Goal: Communication & Community: Ask a question

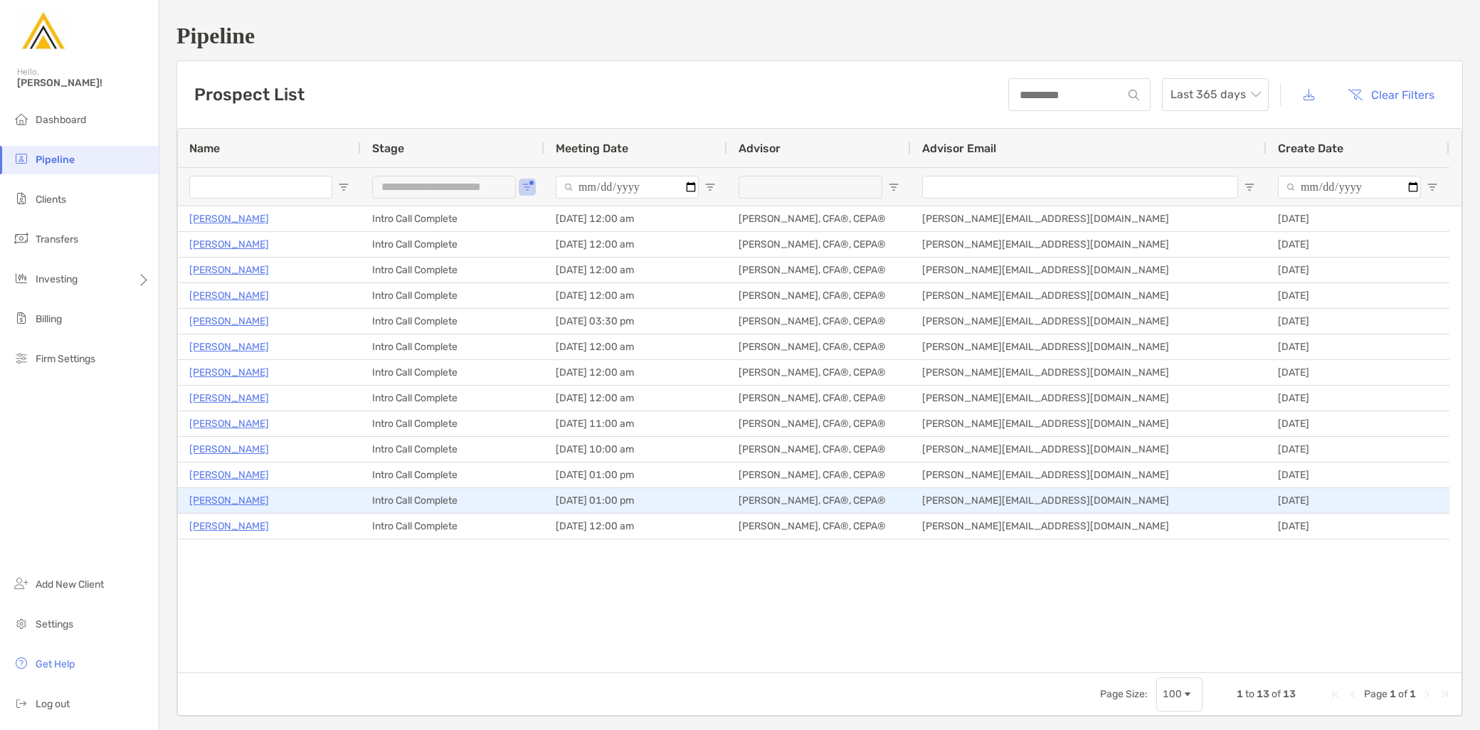
click at [209, 495] on p "[PERSON_NAME]" at bounding box center [229, 501] width 80 height 18
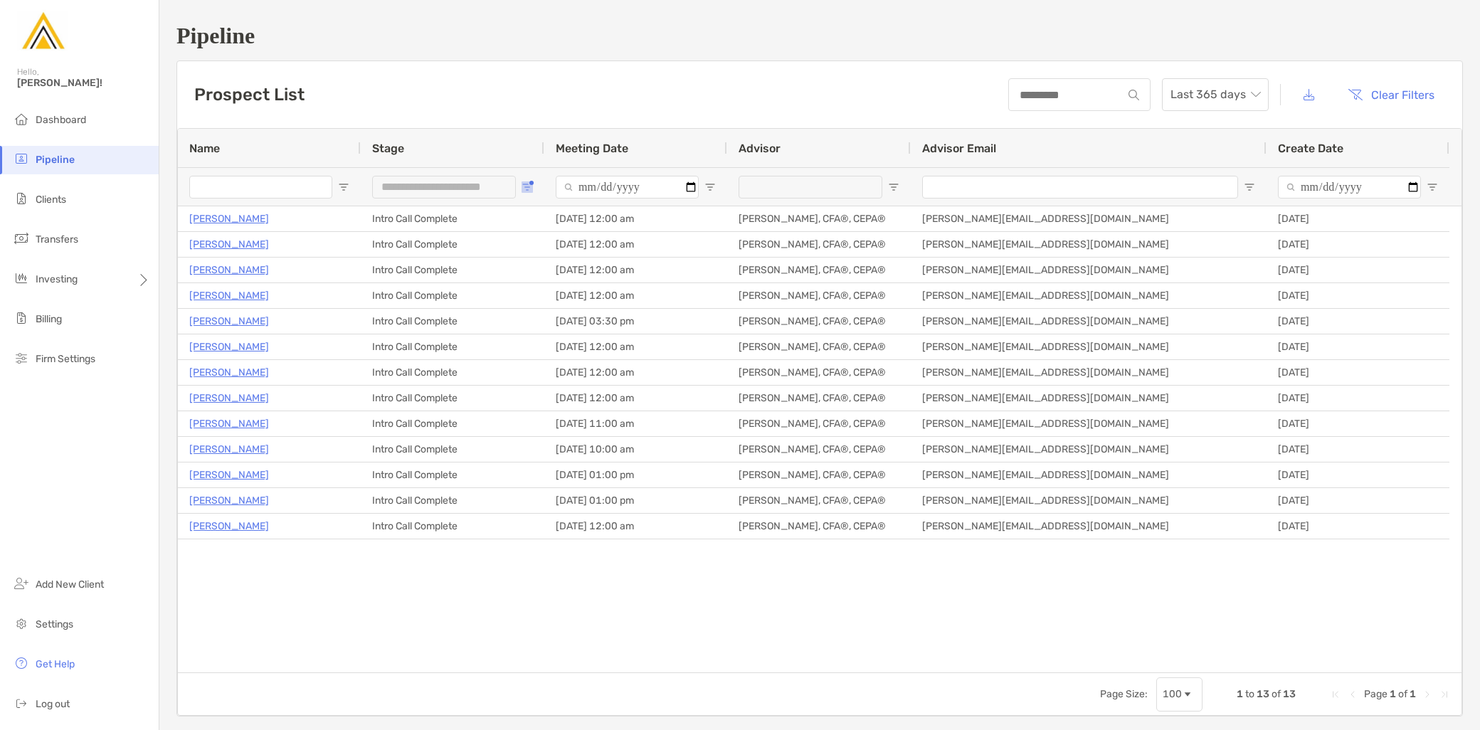
click at [528, 183] on button "Open Filter Menu" at bounding box center [526, 186] width 11 height 11
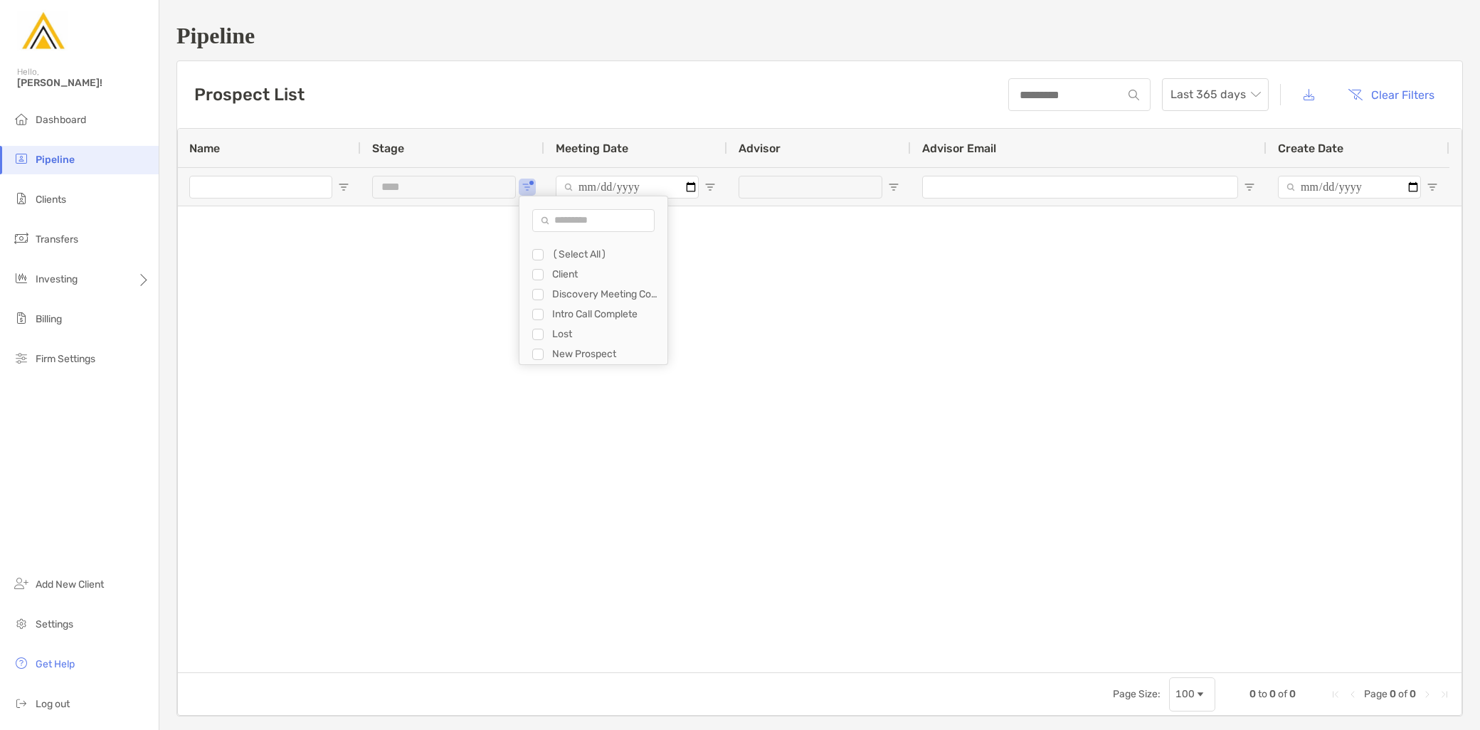
click at [532, 354] on div "Filter List" at bounding box center [537, 354] width 11 height 11
type input "**********"
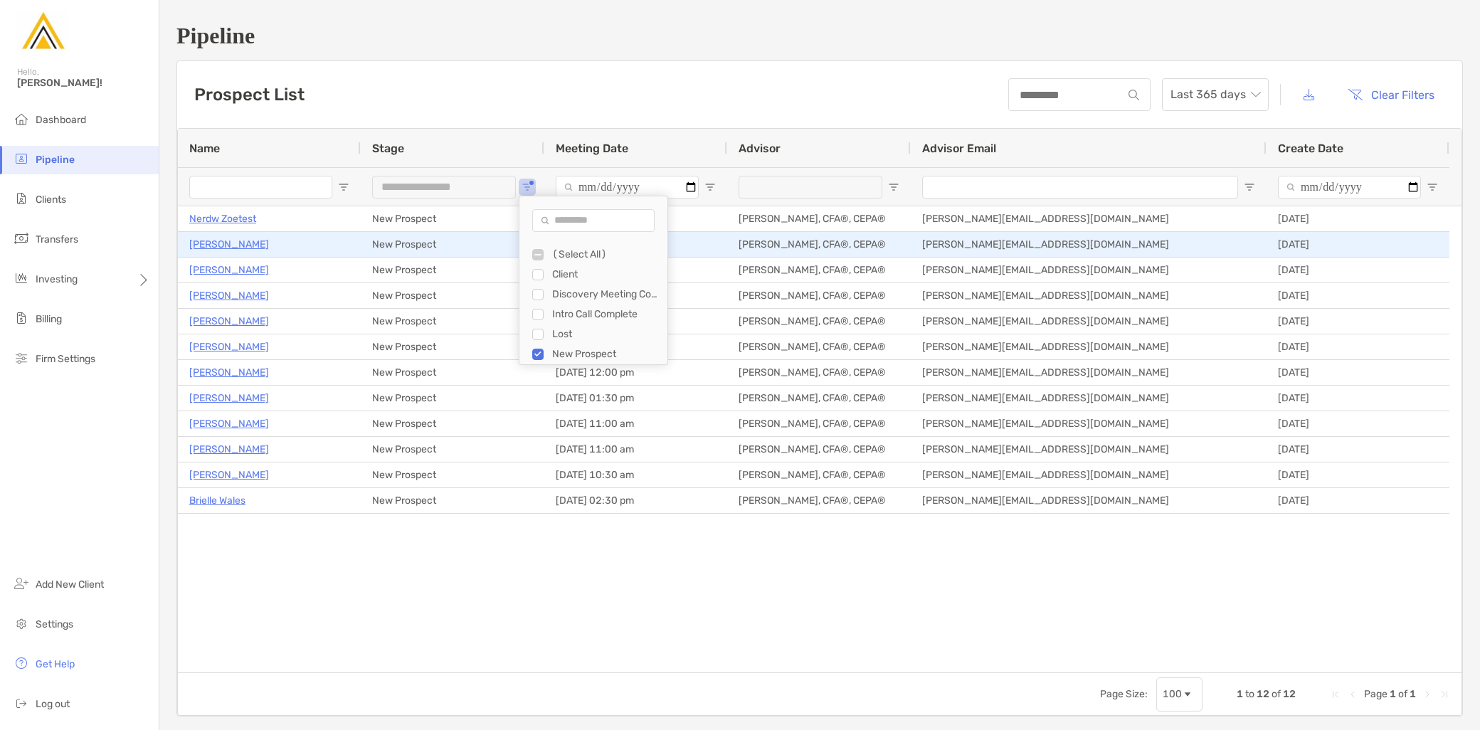
click at [240, 243] on p "[PERSON_NAME]" at bounding box center [229, 244] width 80 height 18
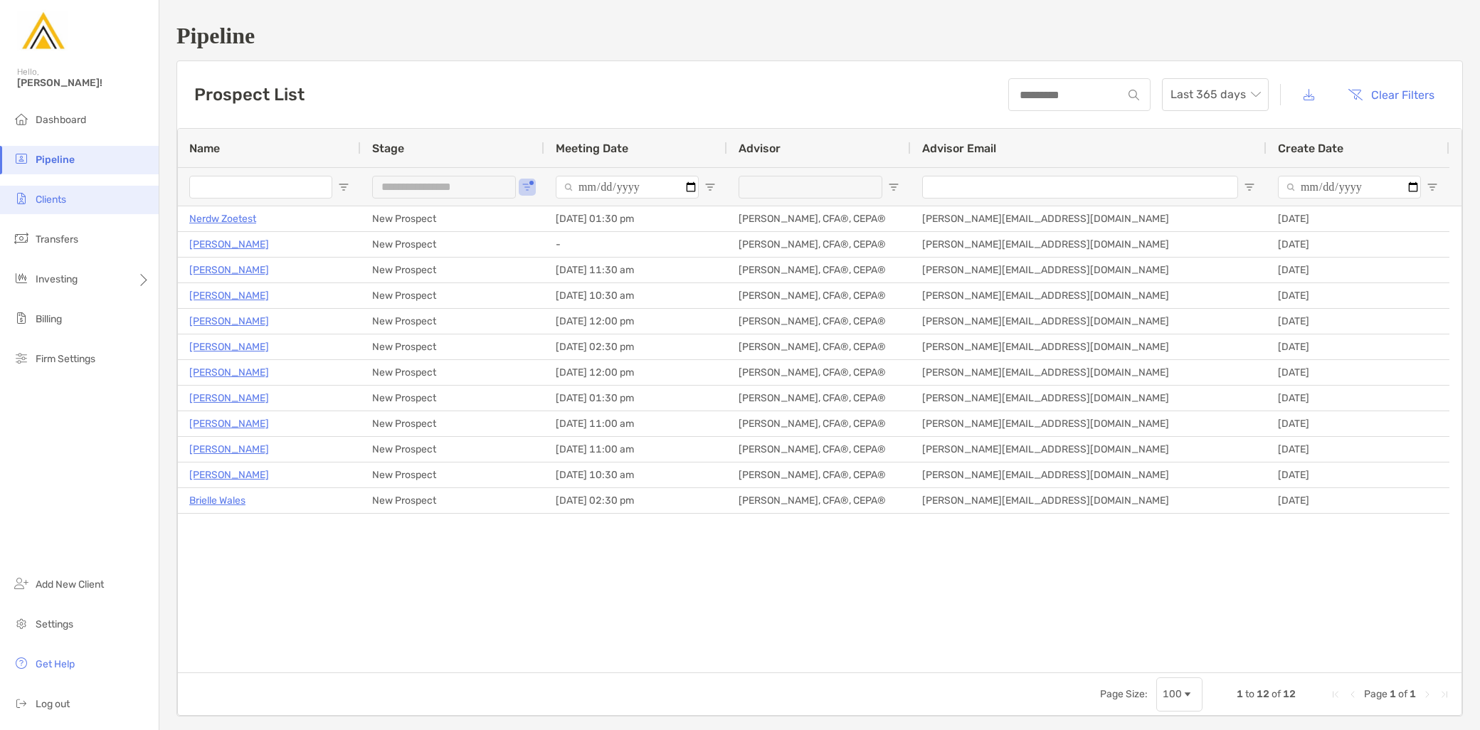
click at [71, 201] on li "Clients" at bounding box center [79, 200] width 159 height 28
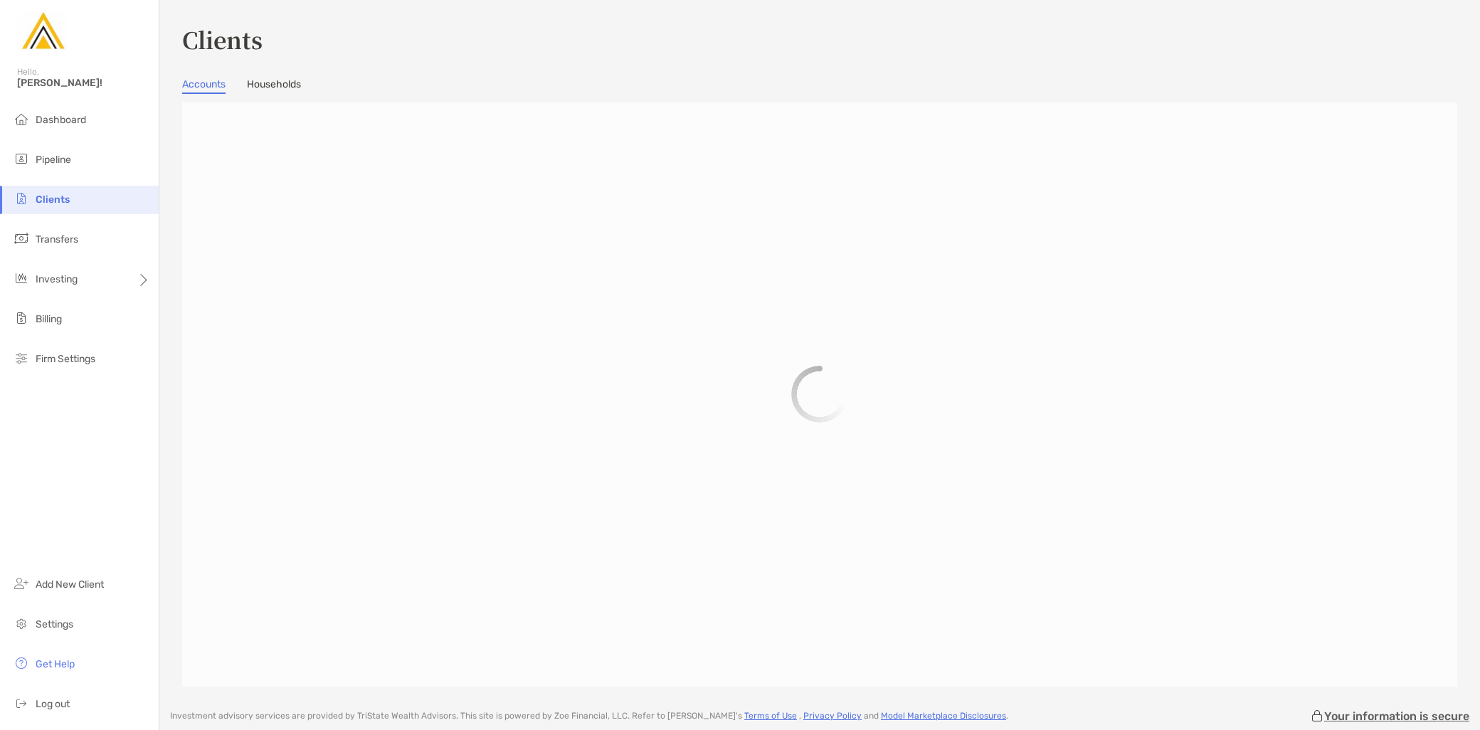
click at [292, 86] on link "Households" at bounding box center [274, 86] width 54 height 16
click at [201, 84] on link "Accounts" at bounding box center [203, 86] width 43 height 16
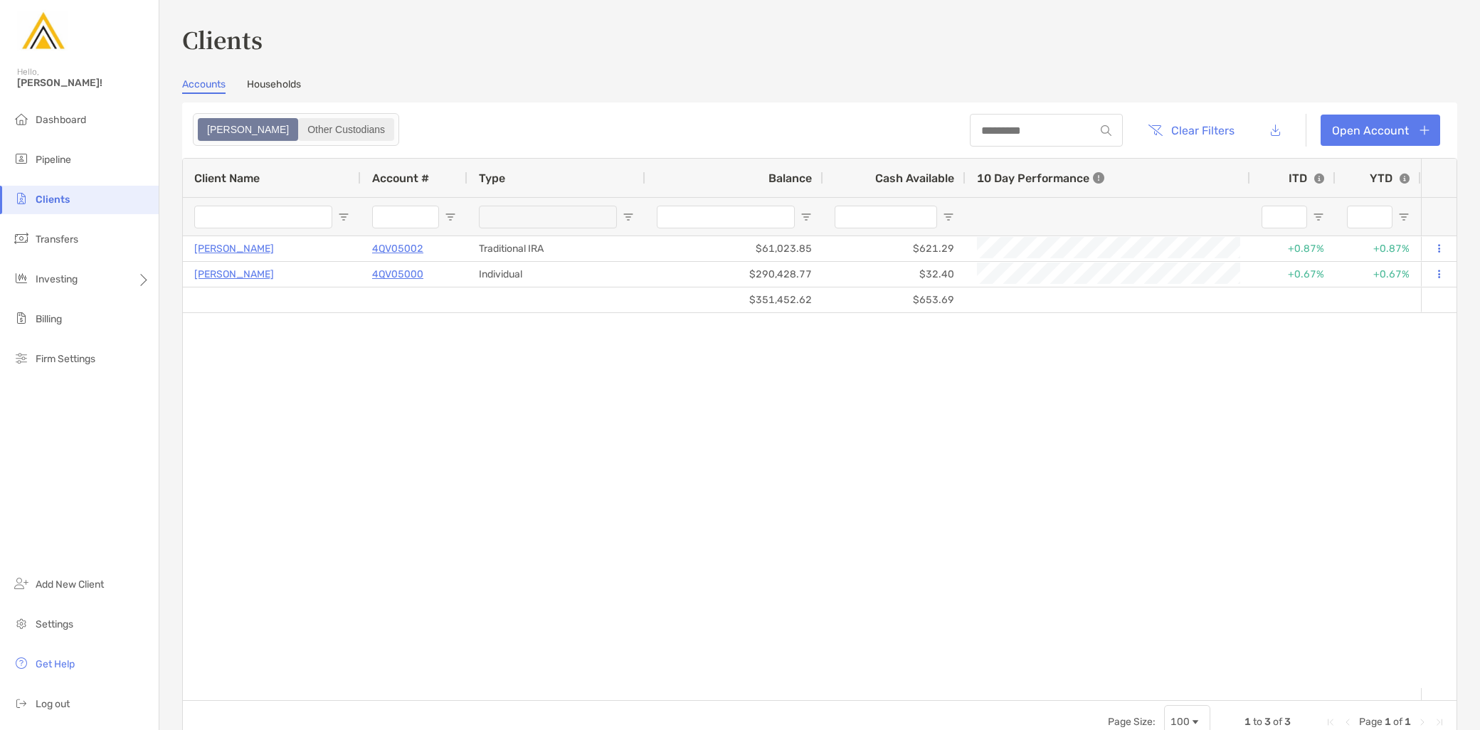
click at [299, 128] on div "Other Custodians" at bounding box center [345, 130] width 93 height 20
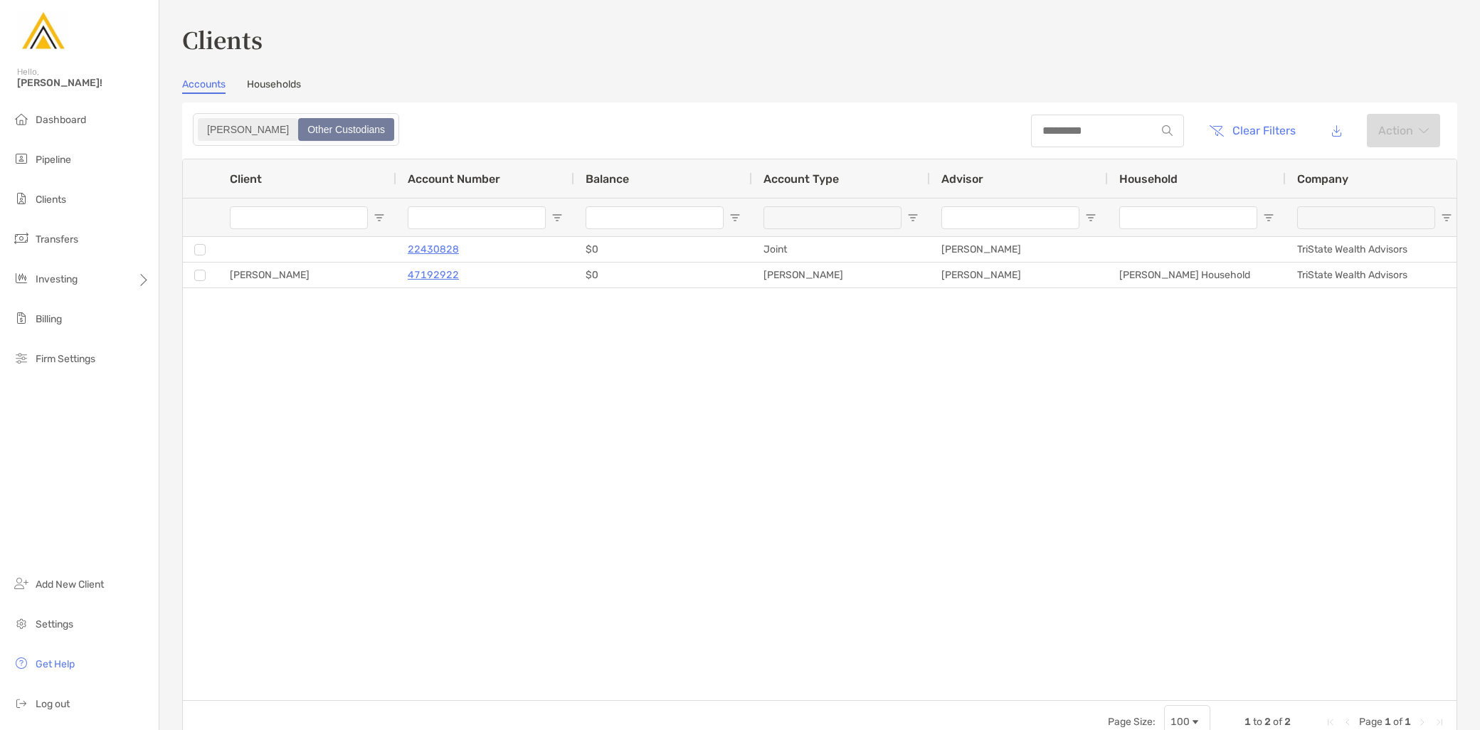
click at [211, 127] on div "Zoe" at bounding box center [247, 130] width 97 height 20
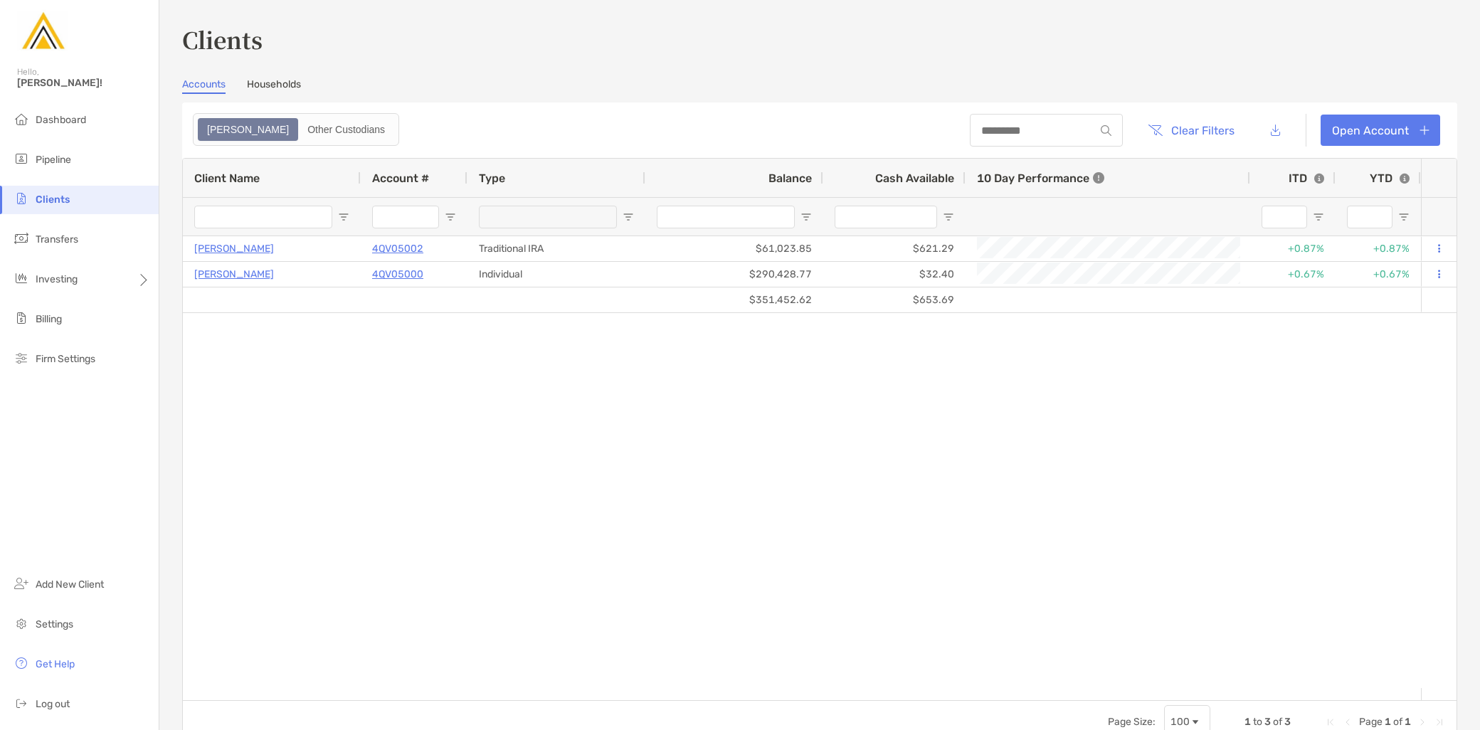
click at [269, 83] on link "Households" at bounding box center [274, 86] width 54 height 16
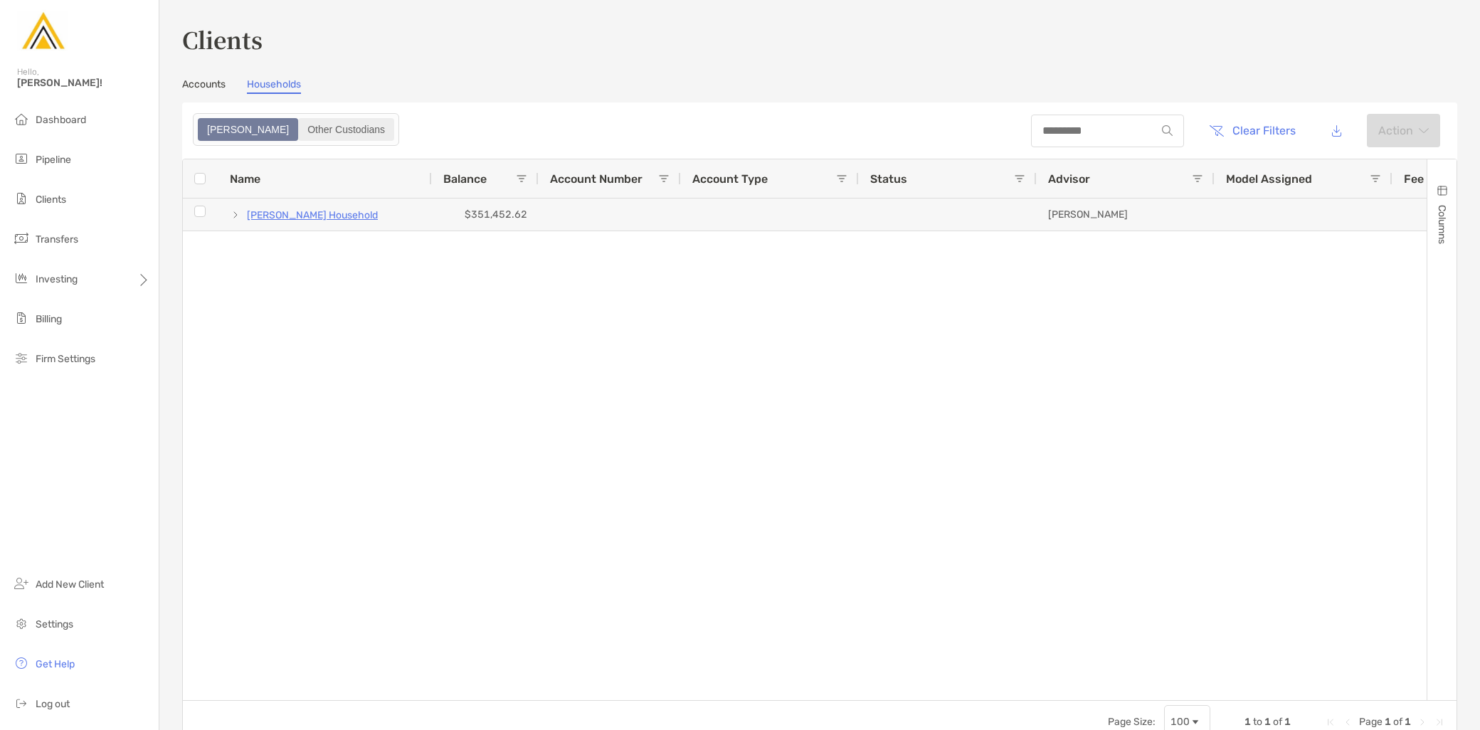
click at [299, 133] on div "Other Custodians" at bounding box center [345, 130] width 93 height 20
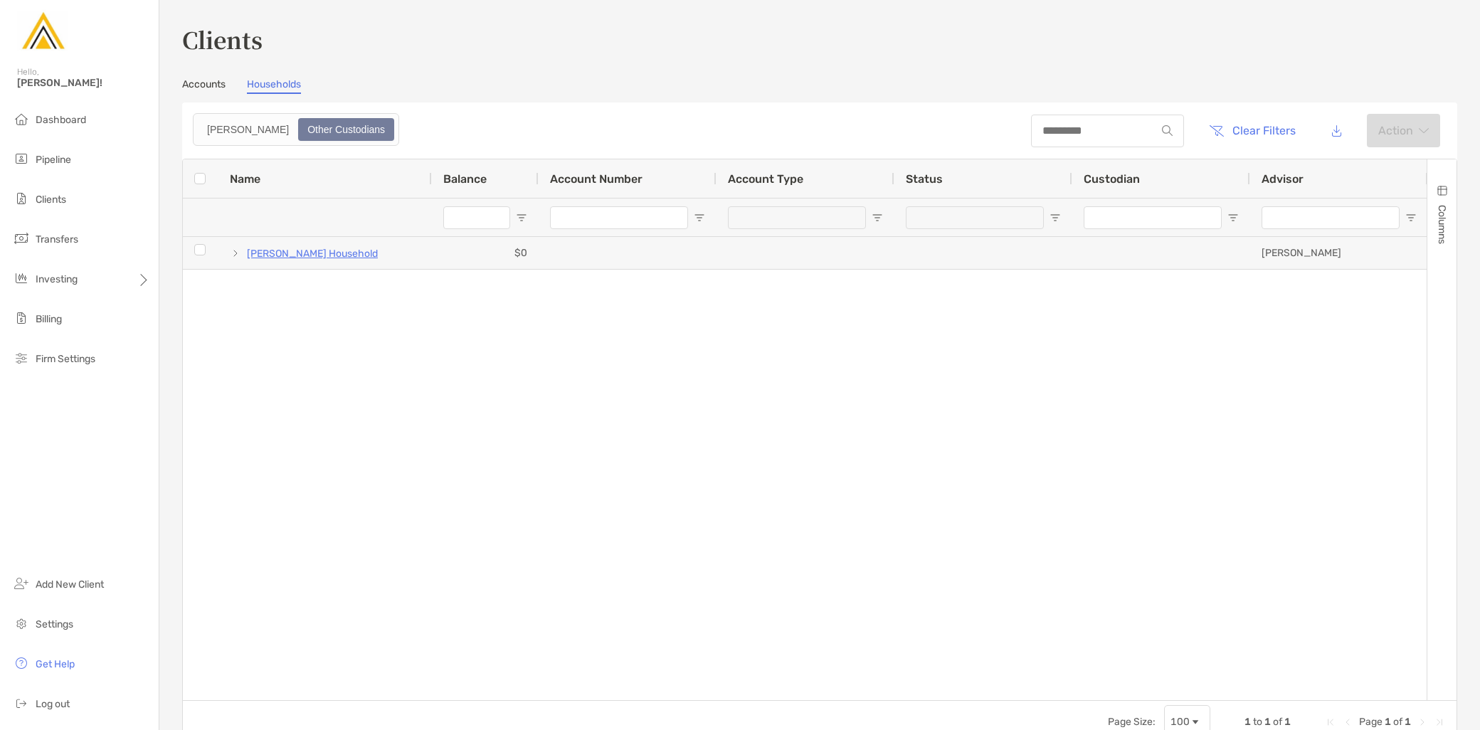
click at [210, 88] on link "Accounts" at bounding box center [203, 86] width 43 height 16
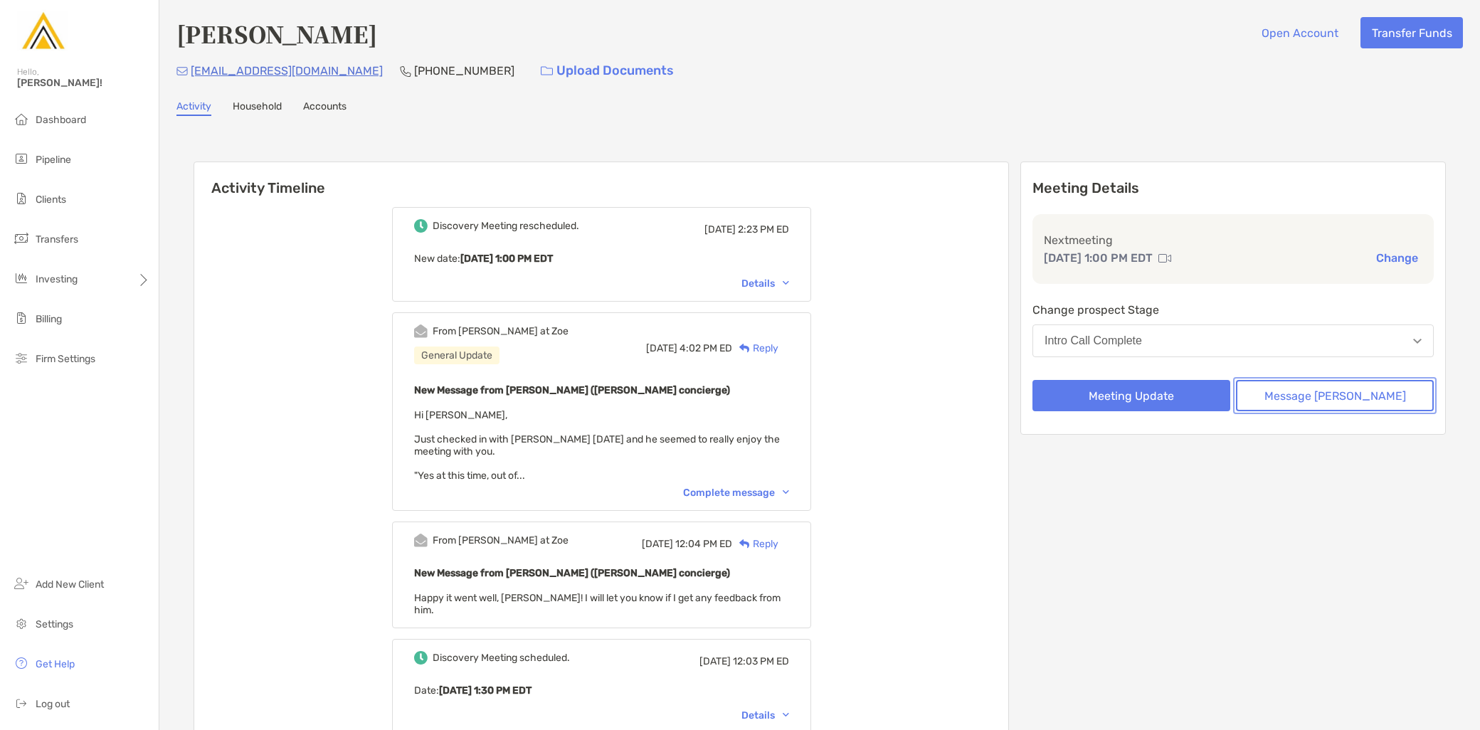
click at [1350, 394] on button "Message Zoe" at bounding box center [1335, 395] width 198 height 31
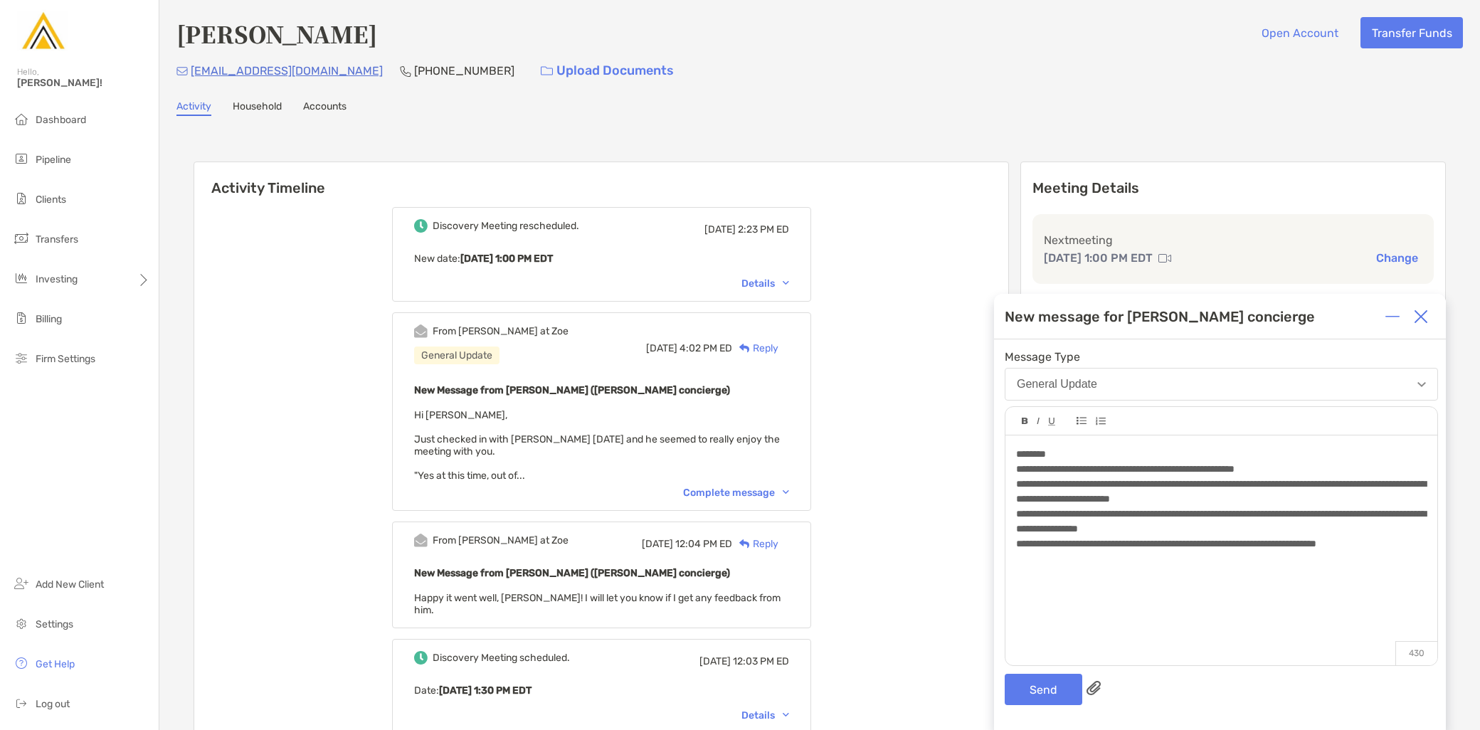
click at [1017, 455] on span "********" at bounding box center [1031, 454] width 30 height 10
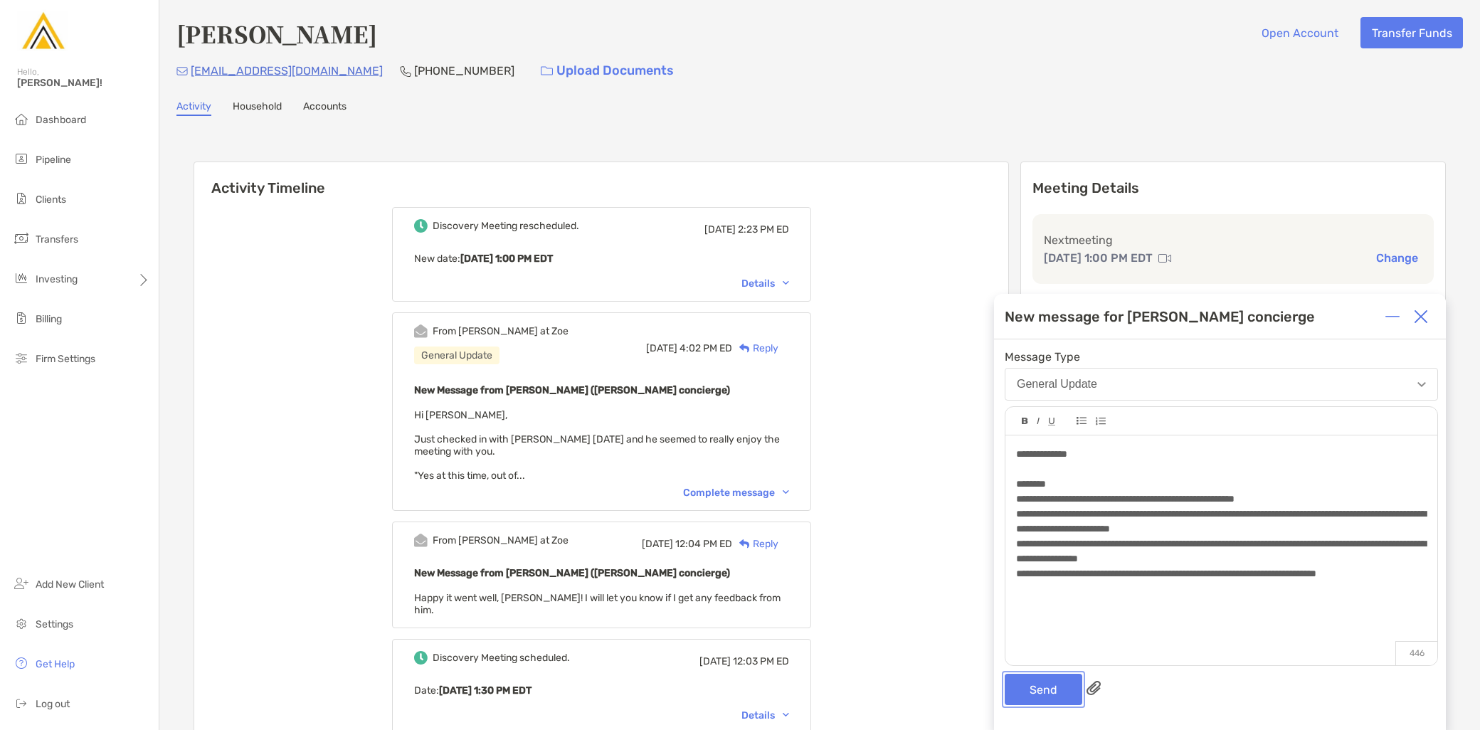
click at [1048, 694] on button "Send" at bounding box center [1043, 689] width 78 height 31
